Goal: Information Seeking & Learning: Learn about a topic

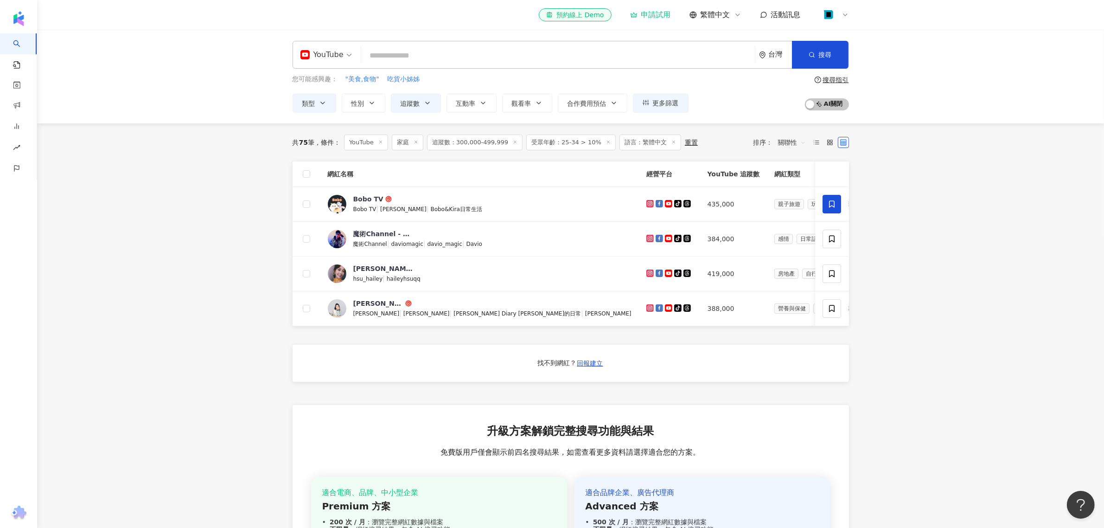
click at [438, 59] on input "search" at bounding box center [558, 56] width 386 height 18
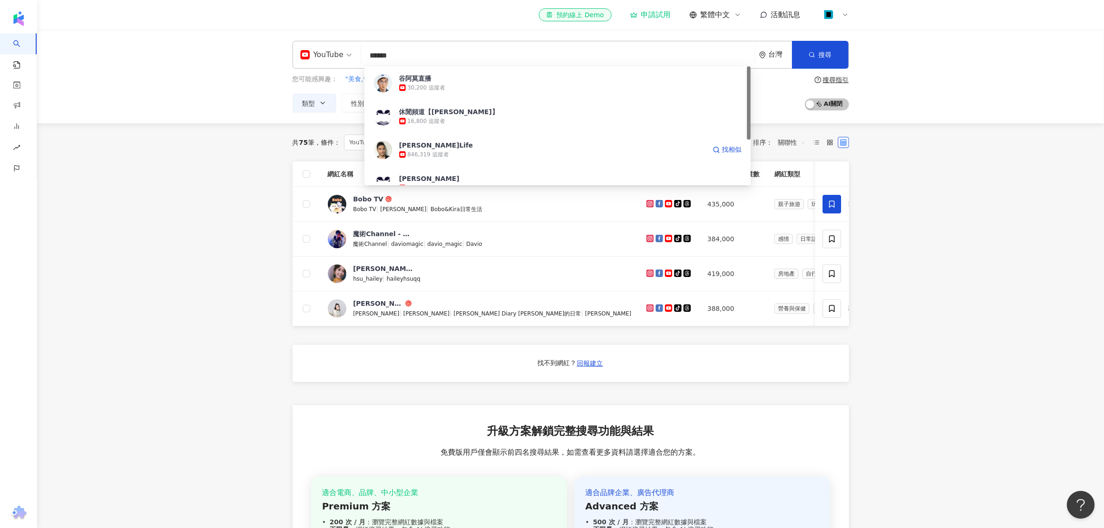
type input "*******"
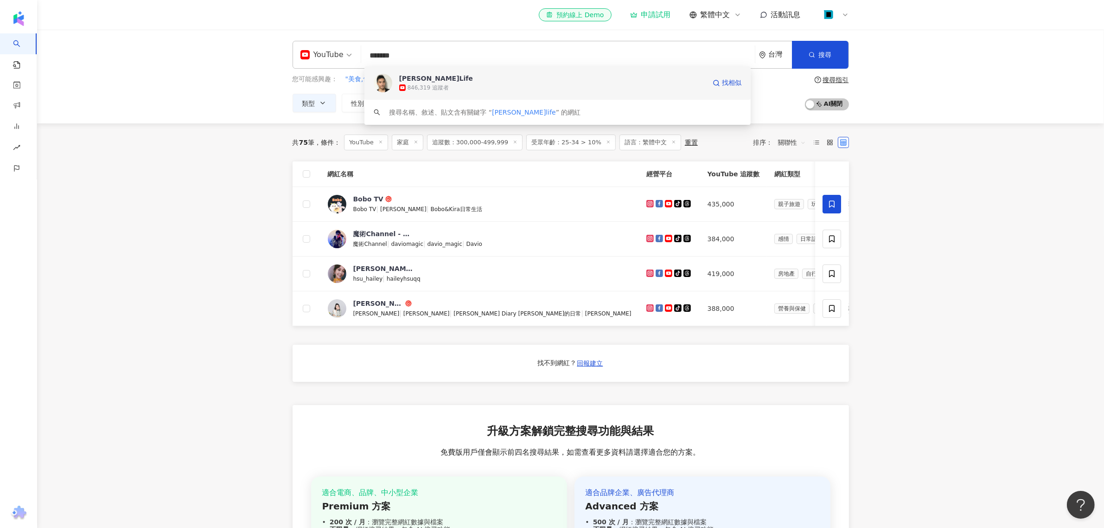
click at [419, 78] on div "[PERSON_NAME]Life" at bounding box center [436, 78] width 74 height 9
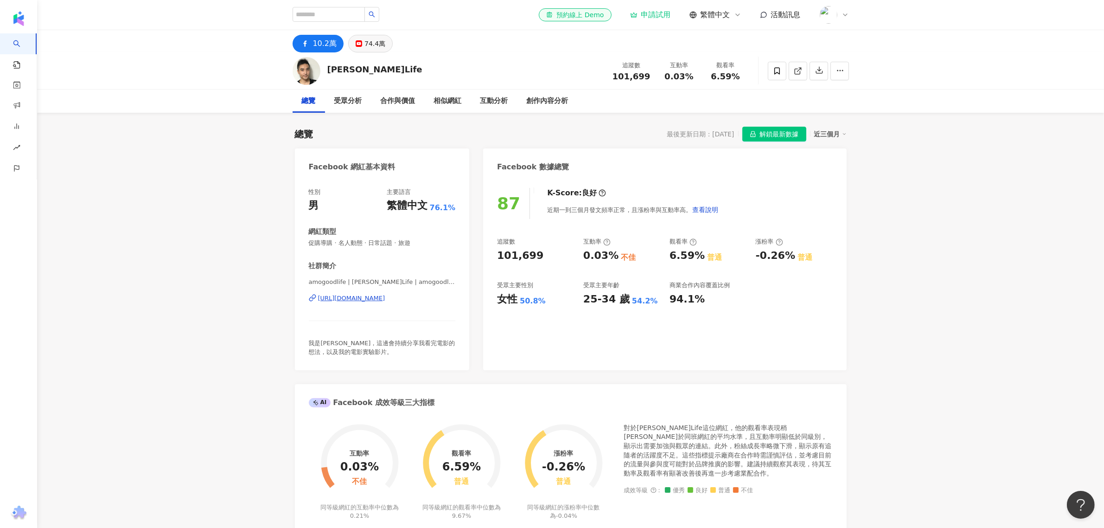
click at [371, 47] on div "74.4萬" at bounding box center [374, 43] width 21 height 13
